Goal: Download file/media

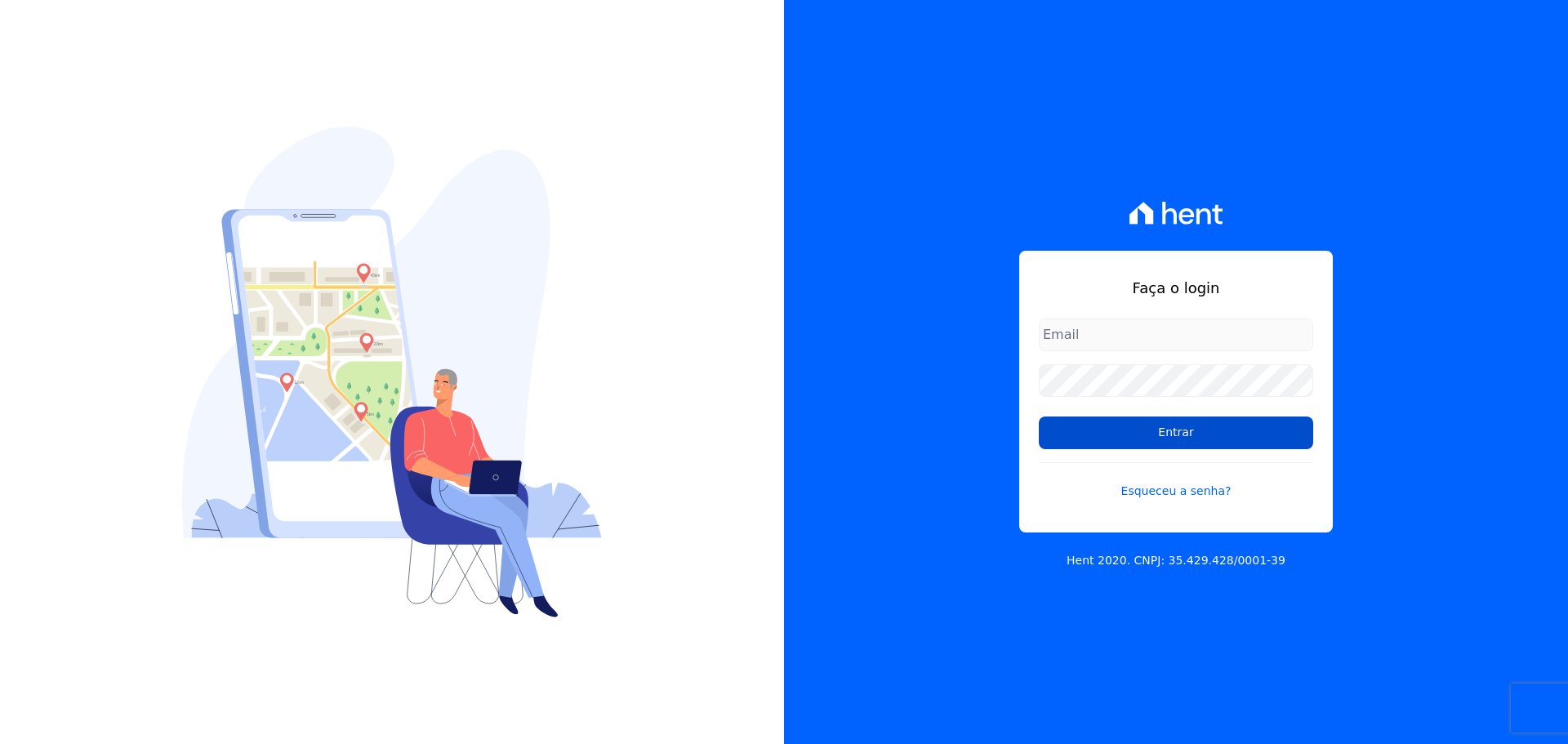
type input "[PERSON_NAME][EMAIL_ADDRESS][DOMAIN_NAME]"
click at [1297, 433] on input "Entrar" at bounding box center [1176, 433] width 274 height 33
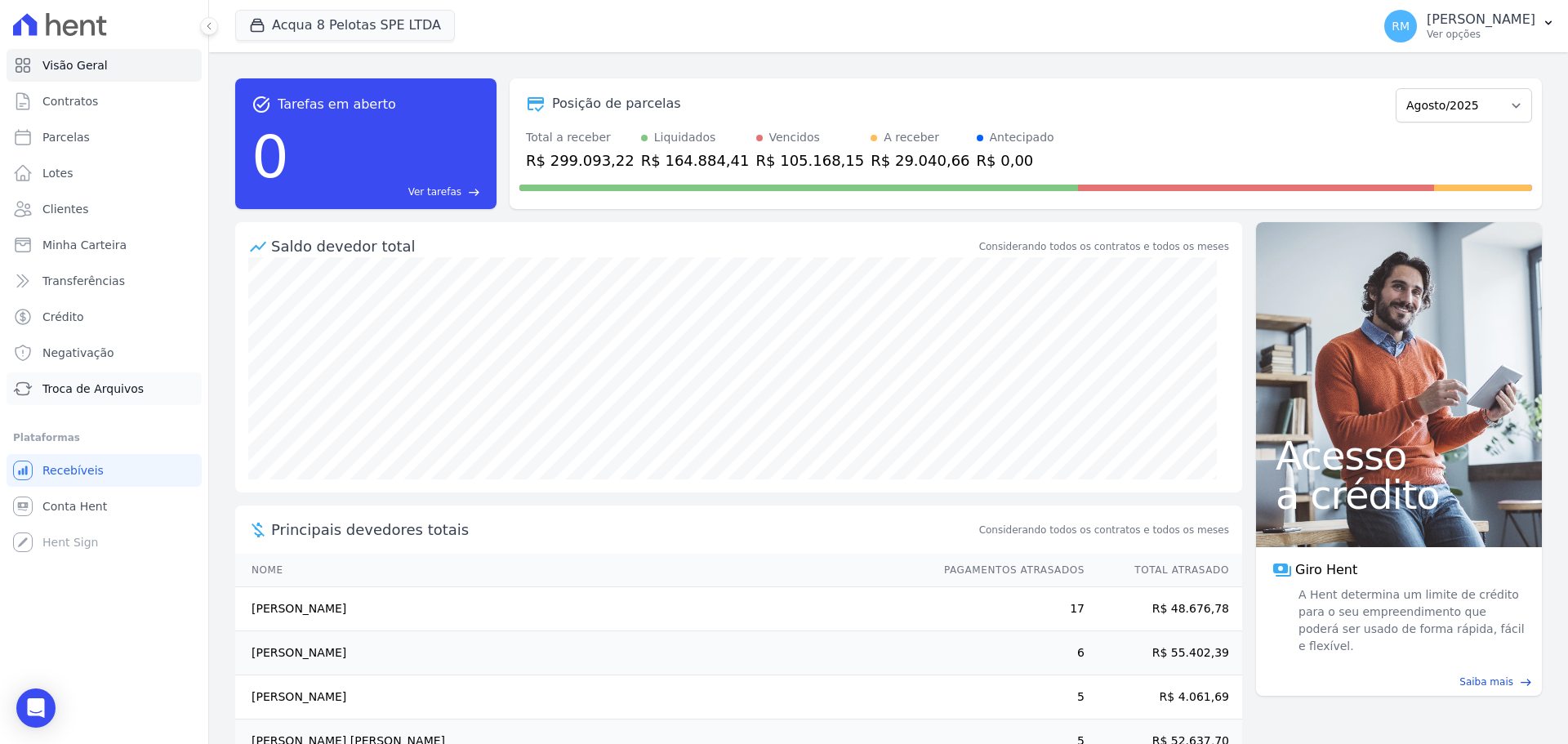
click at [83, 393] on span "Troca de Arquivos" at bounding box center [93, 389] width 101 height 16
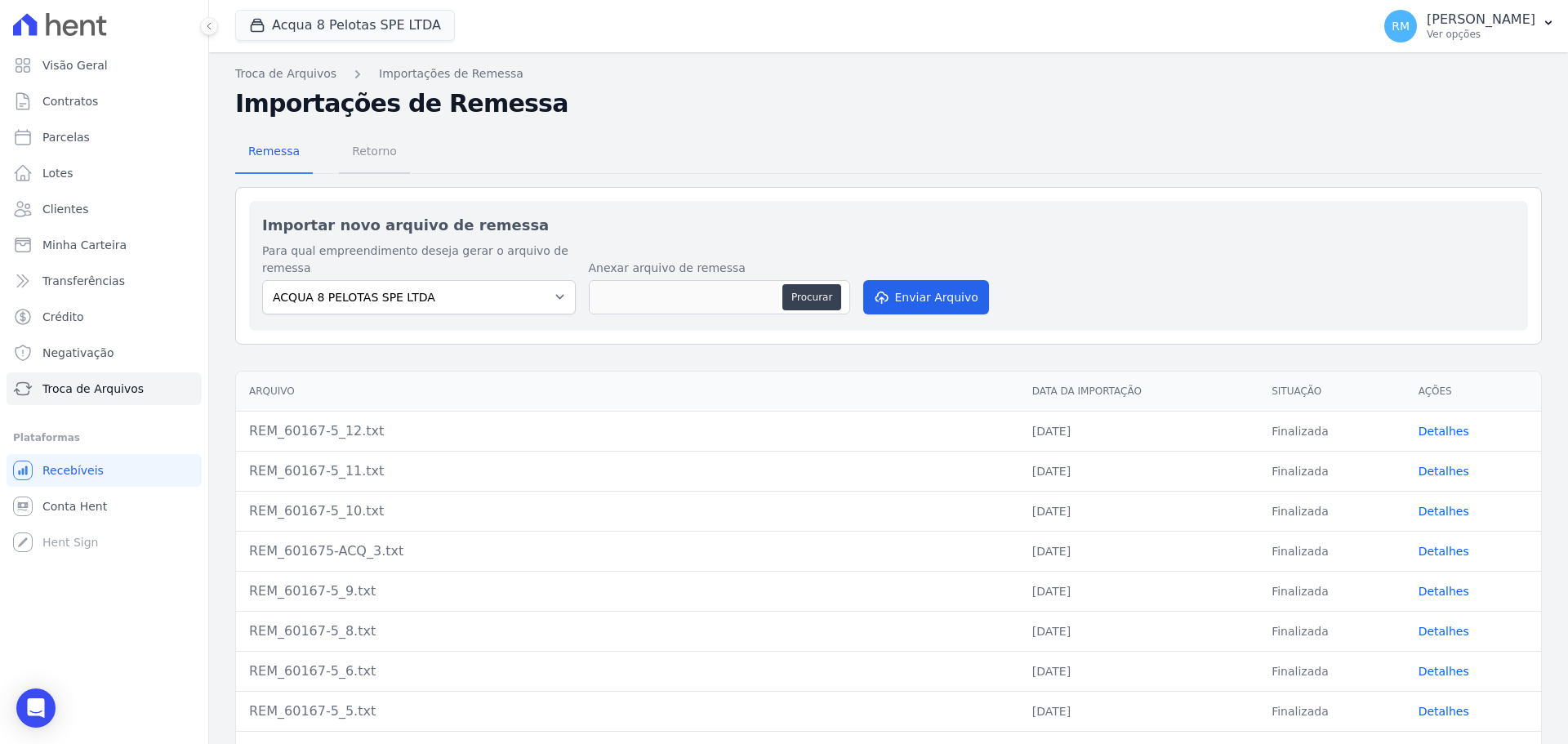
click at [383, 146] on span "Retorno" at bounding box center [374, 151] width 65 height 33
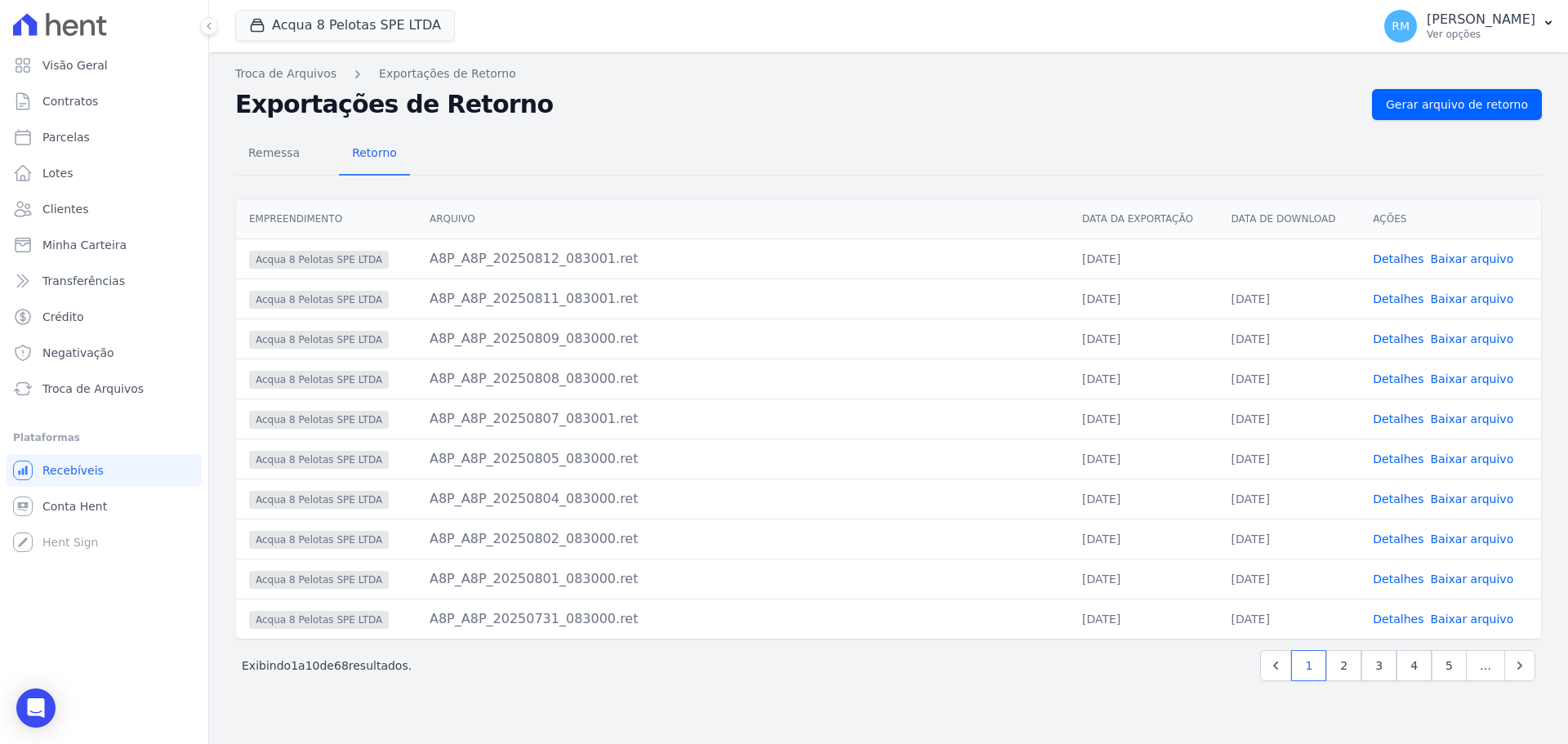
click at [1479, 265] on link "Baixar arquivo" at bounding box center [1472, 258] width 83 height 13
click at [356, 23] on button "Acqua 8 Pelotas SPE LTDA" at bounding box center [344, 25] width 219 height 31
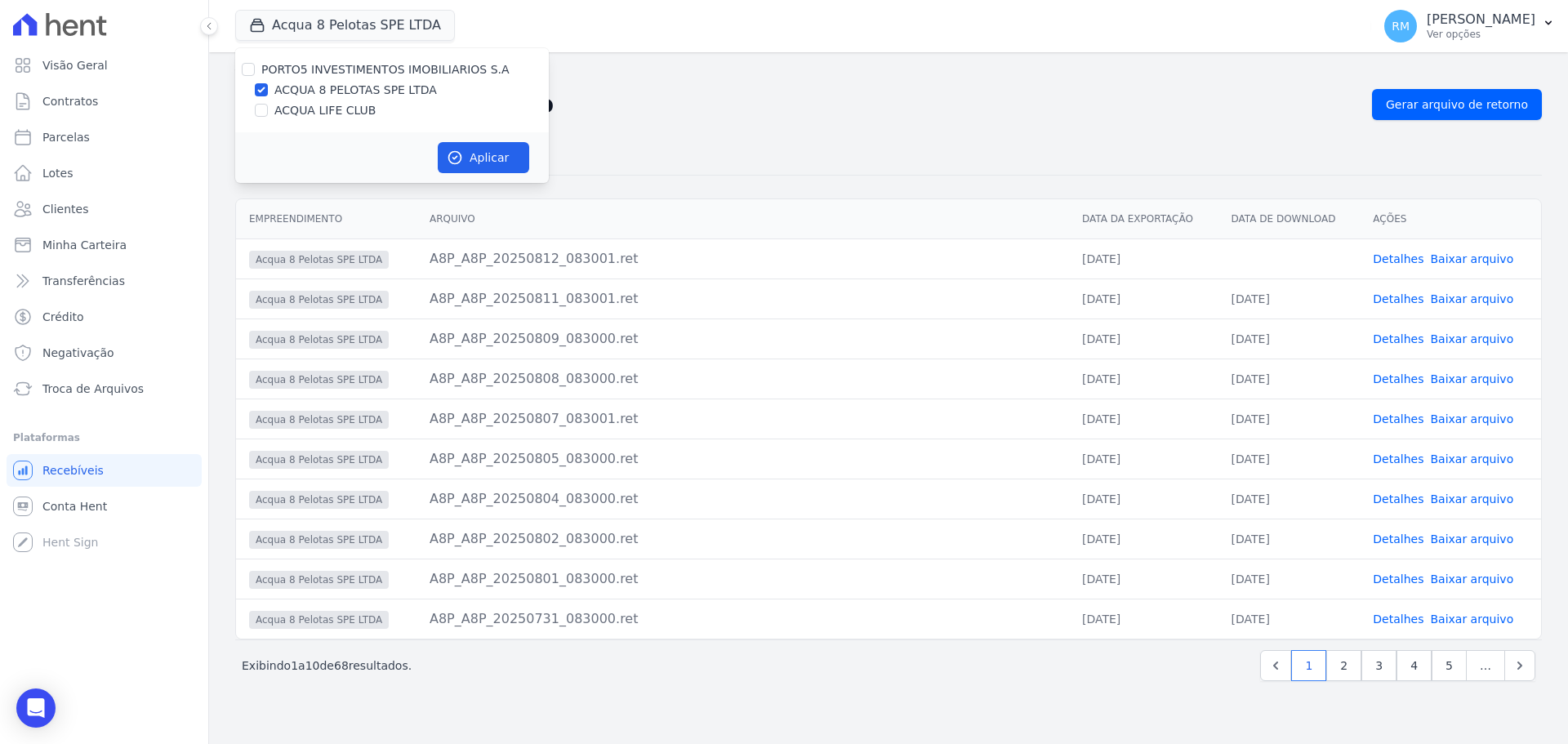
click at [327, 109] on label "ACQUA LIFE CLUB" at bounding box center [325, 111] width 101 height 17
click at [267, 109] on input "ACQUA LIFE CLUB" at bounding box center [261, 110] width 13 height 13
checkbox input "true"
click at [323, 93] on label "ACQUA 8 PELOTAS SPE LTDA" at bounding box center [355, 90] width 163 height 17
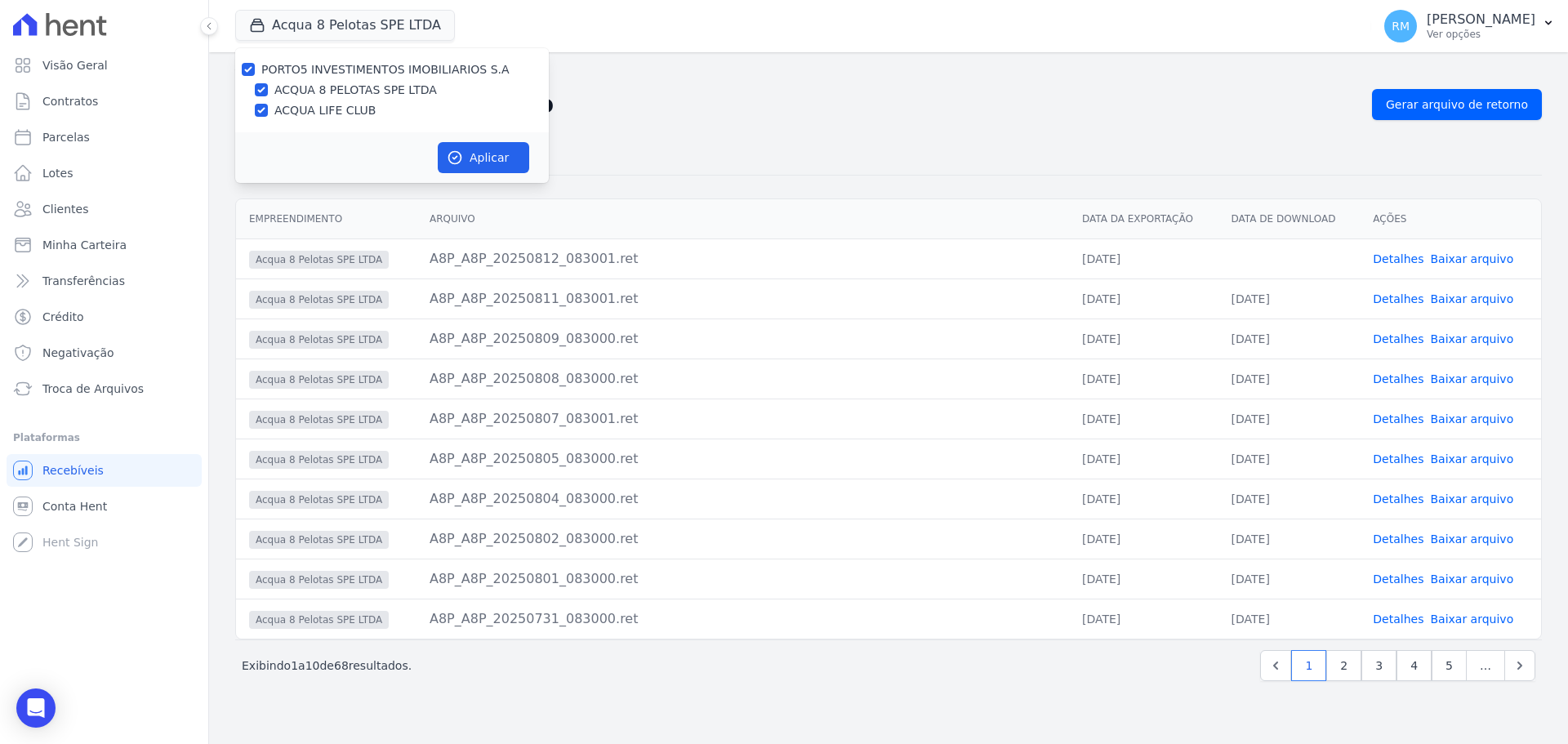
click at [267, 93] on input "ACQUA 8 PELOTAS SPE LTDA" at bounding box center [261, 89] width 13 height 13
checkbox input "false"
drag, startPoint x: 455, startPoint y: 163, endPoint x: 458, endPoint y: 172, distance: 9.5
click at [452, 164] on icon "button" at bounding box center [454, 157] width 16 height 16
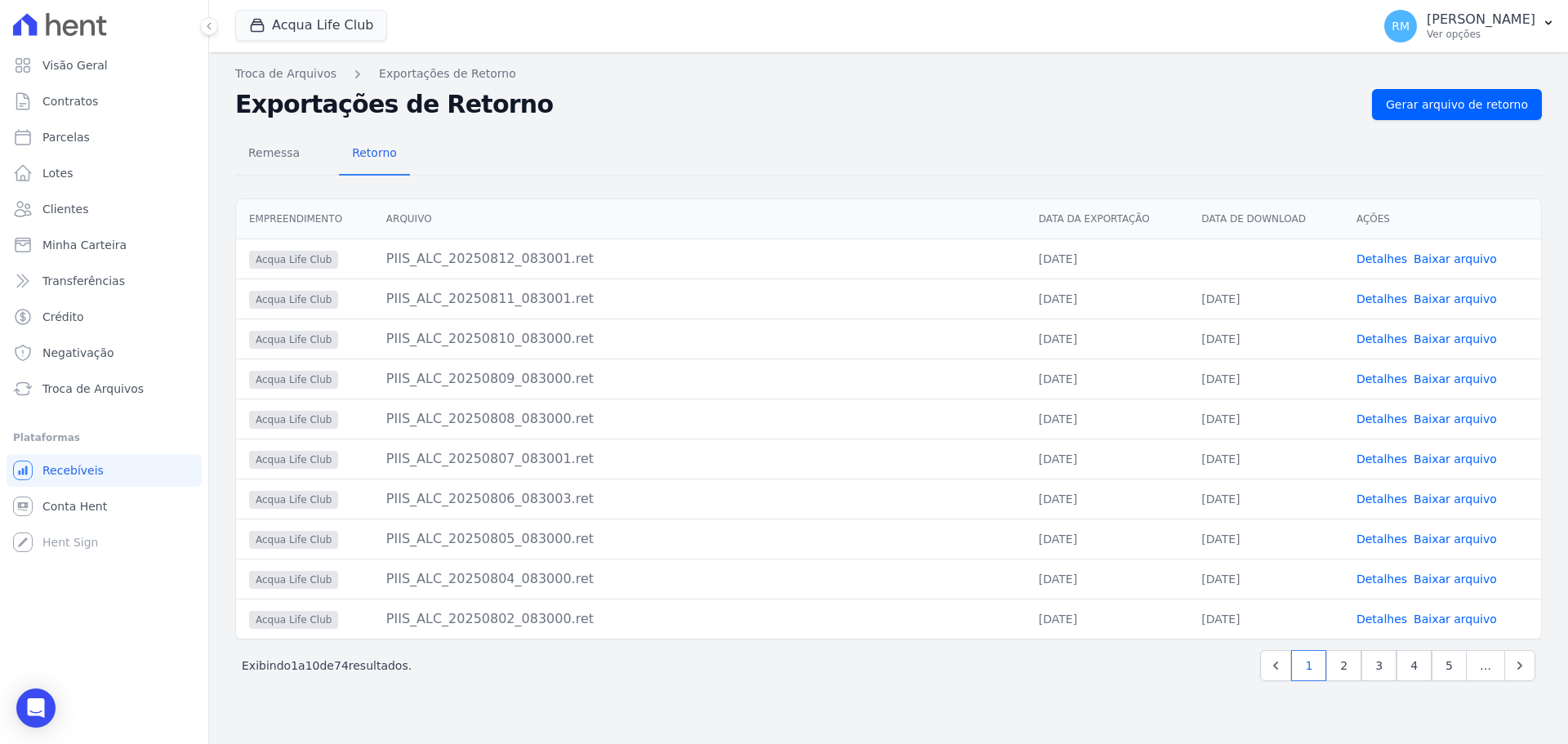
click at [1465, 261] on link "Baixar arquivo" at bounding box center [1455, 258] width 83 height 13
